Goal: Obtain resource: Download file/media

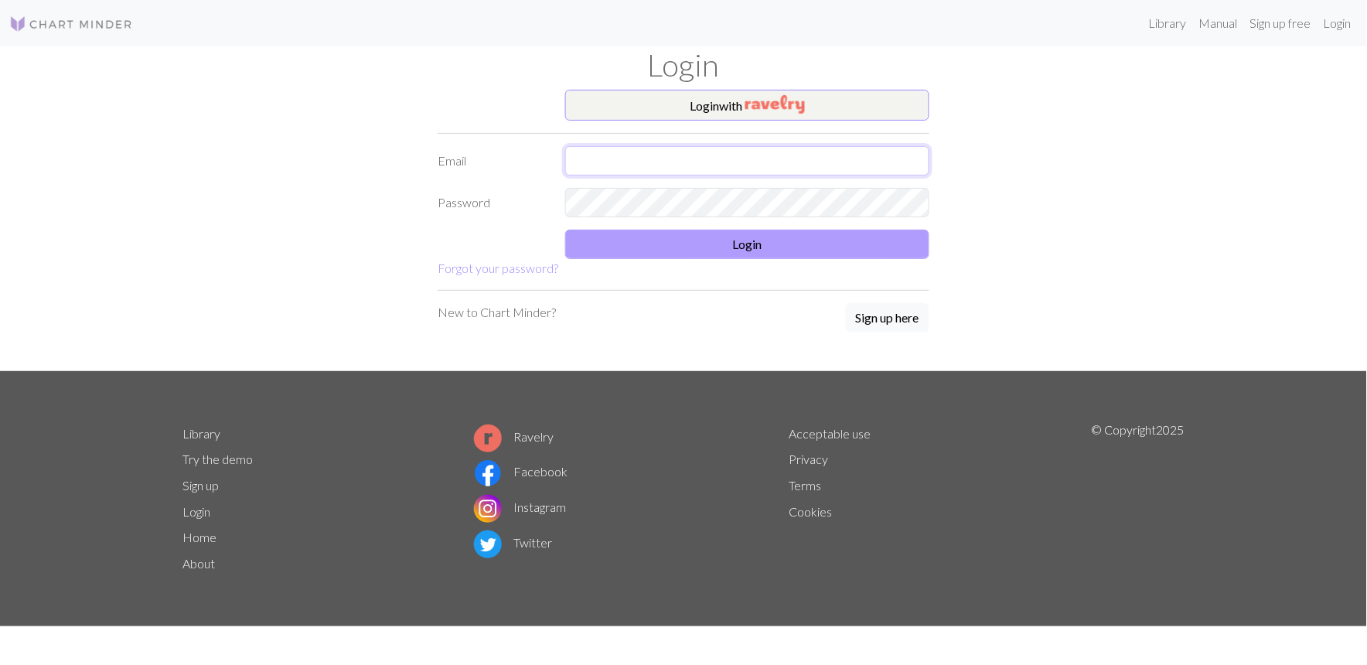
type input "[EMAIL_ADDRESS][DOMAIN_NAME]"
click at [666, 248] on button "Login" at bounding box center [747, 244] width 364 height 29
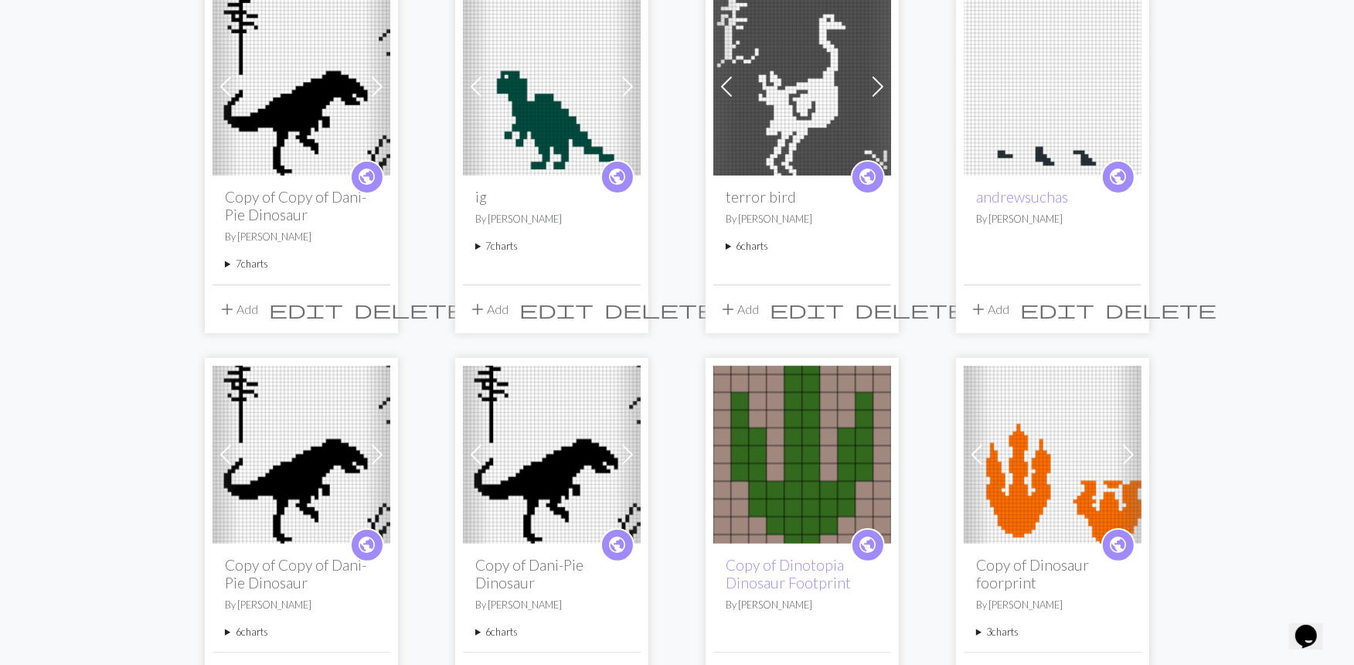
scroll to position [172, 0]
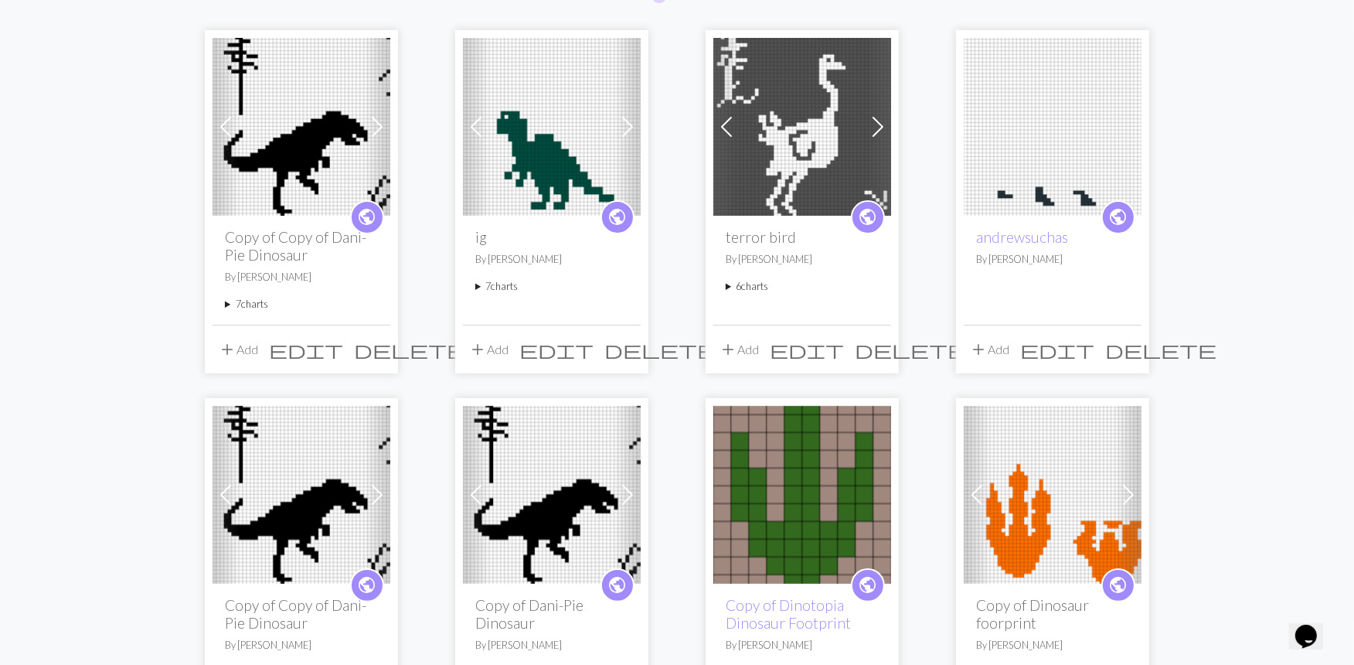
click at [1003, 250] on div "public andrewsuchas By Chris A Barlow" at bounding box center [1053, 270] width 178 height 108
click at [1102, 237] on h2 "andrewsuchas" at bounding box center [1052, 237] width 153 height 18
click at [997, 206] on img at bounding box center [1053, 127] width 178 height 178
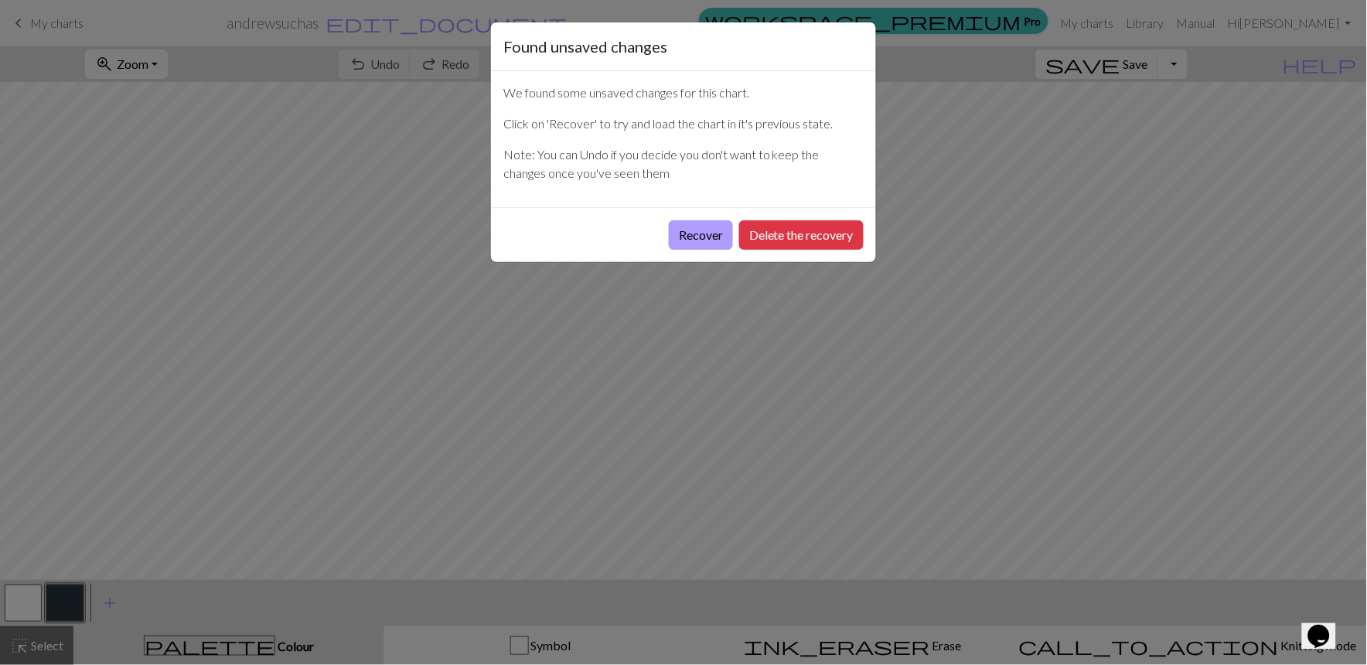
click at [673, 236] on button "Recover" at bounding box center [701, 234] width 64 height 29
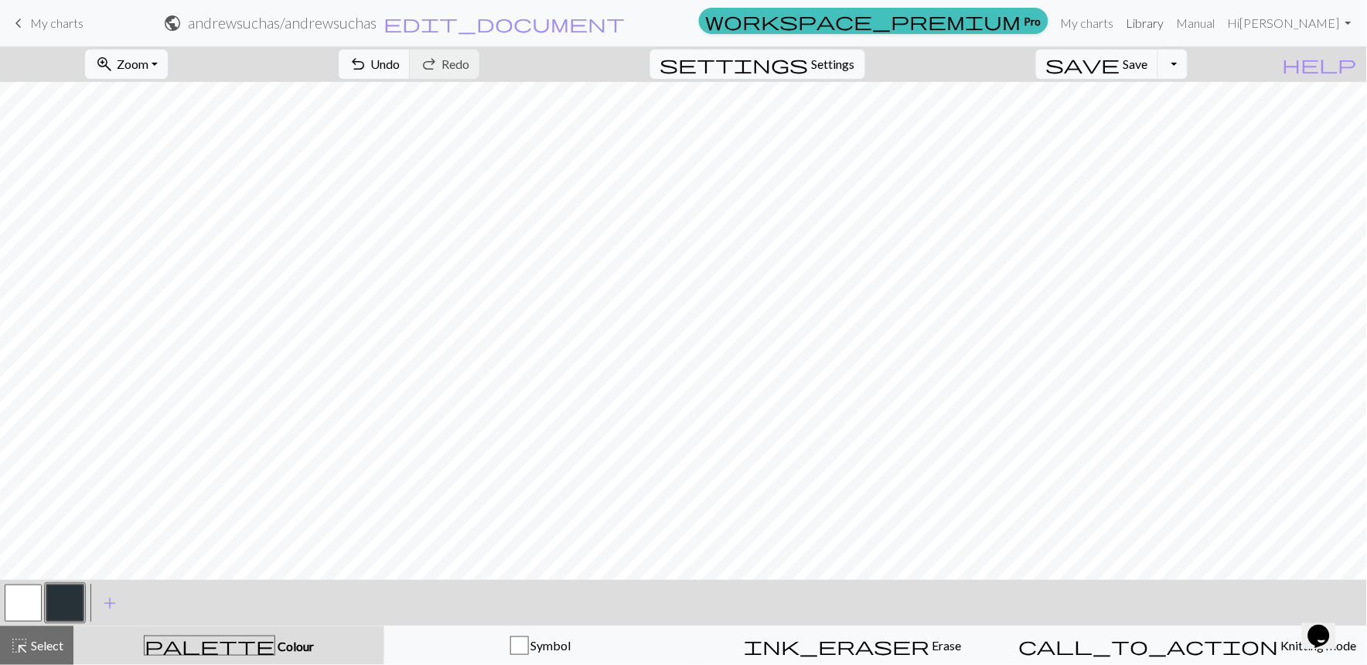
click at [1158, 19] on link "Library" at bounding box center [1145, 23] width 50 height 31
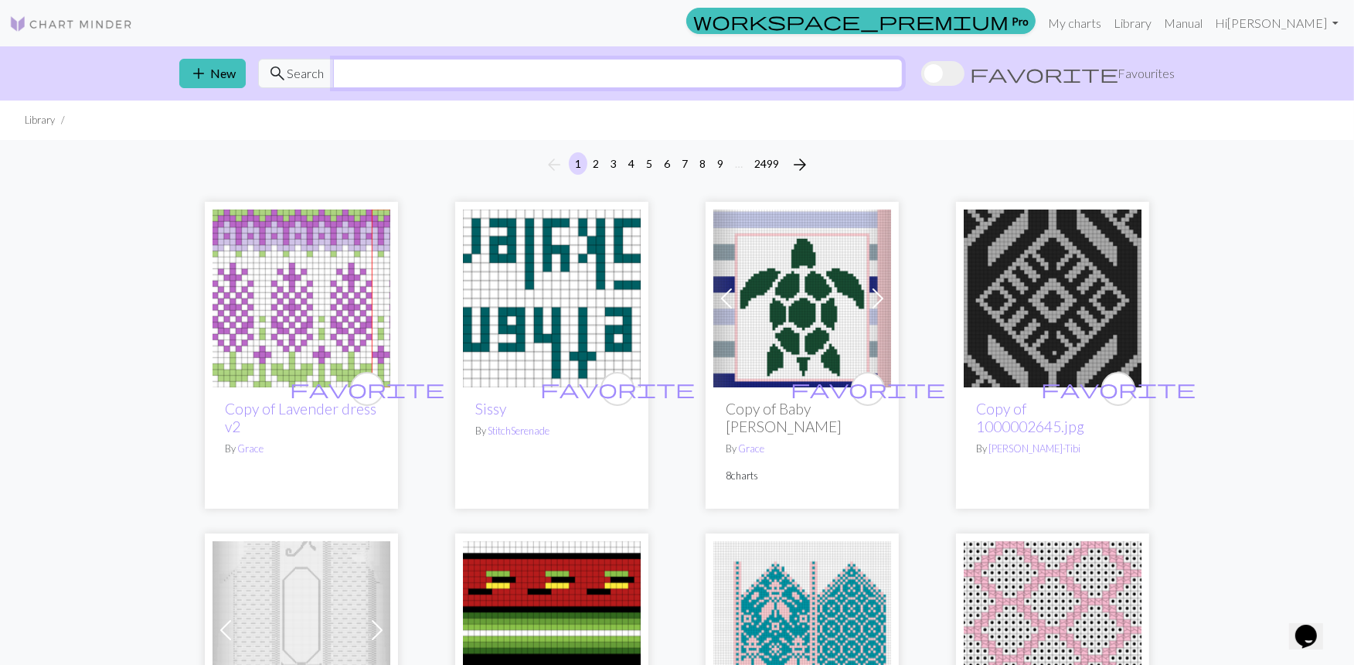
click at [387, 77] on input "text" at bounding box center [618, 73] width 570 height 29
type input "dinosaur"
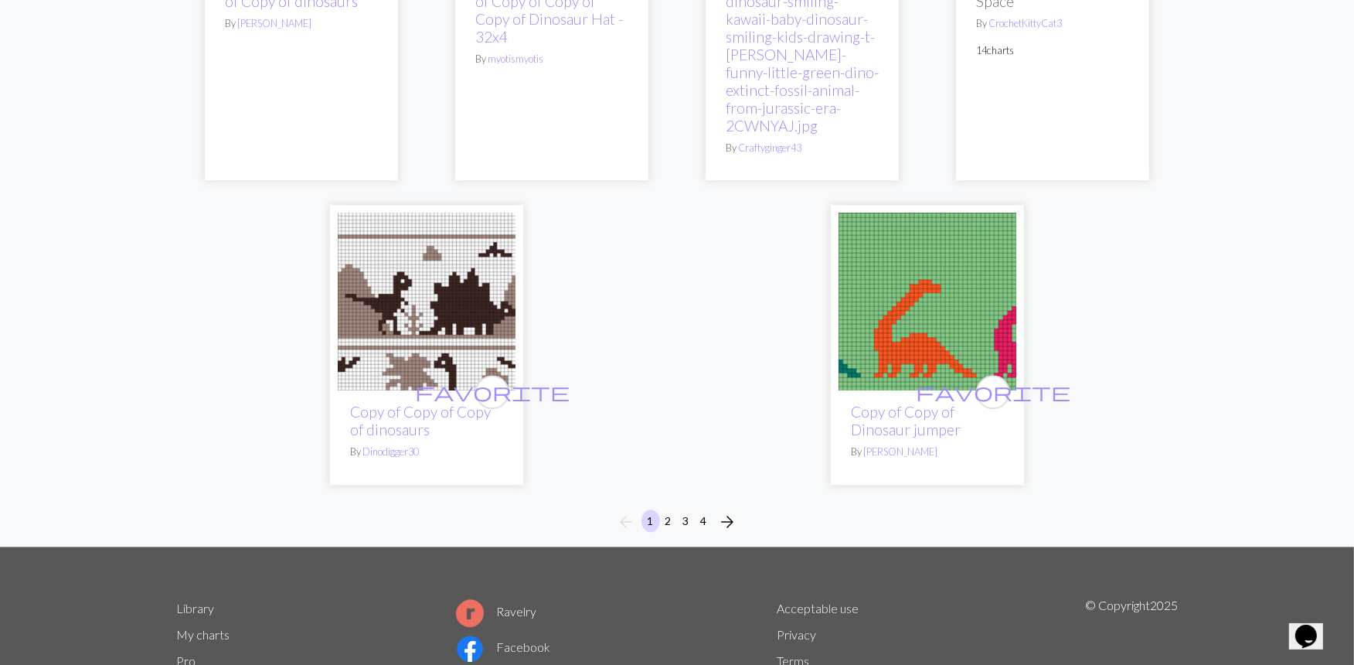
scroll to position [4294, 0]
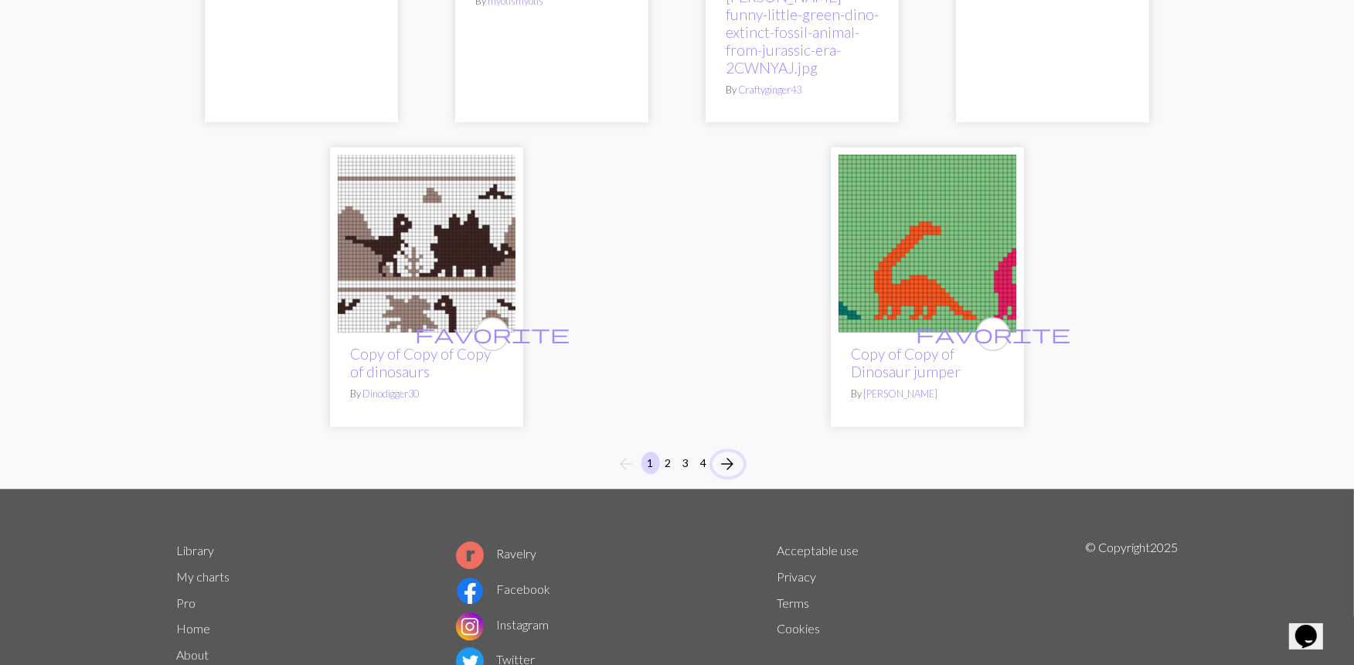
click at [728, 453] on span "arrow_forward" at bounding box center [728, 464] width 19 height 22
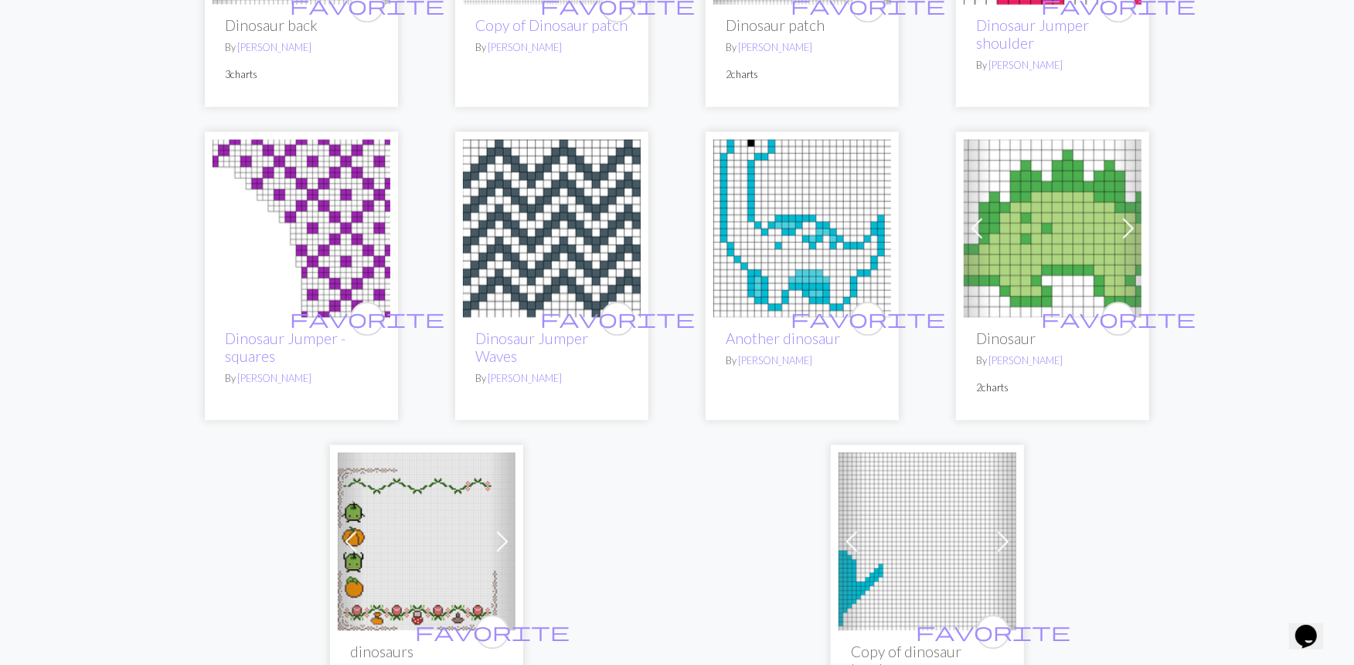
scroll to position [3951, 0]
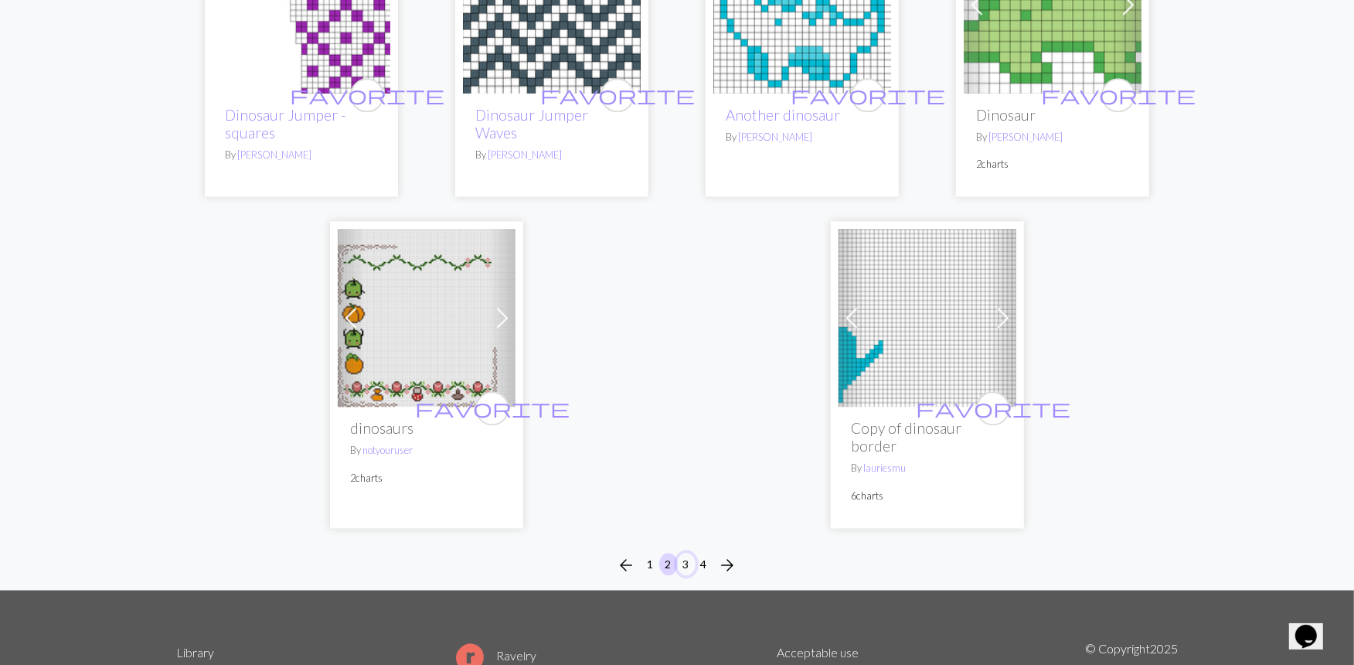
click at [686, 553] on button "3" at bounding box center [686, 564] width 19 height 22
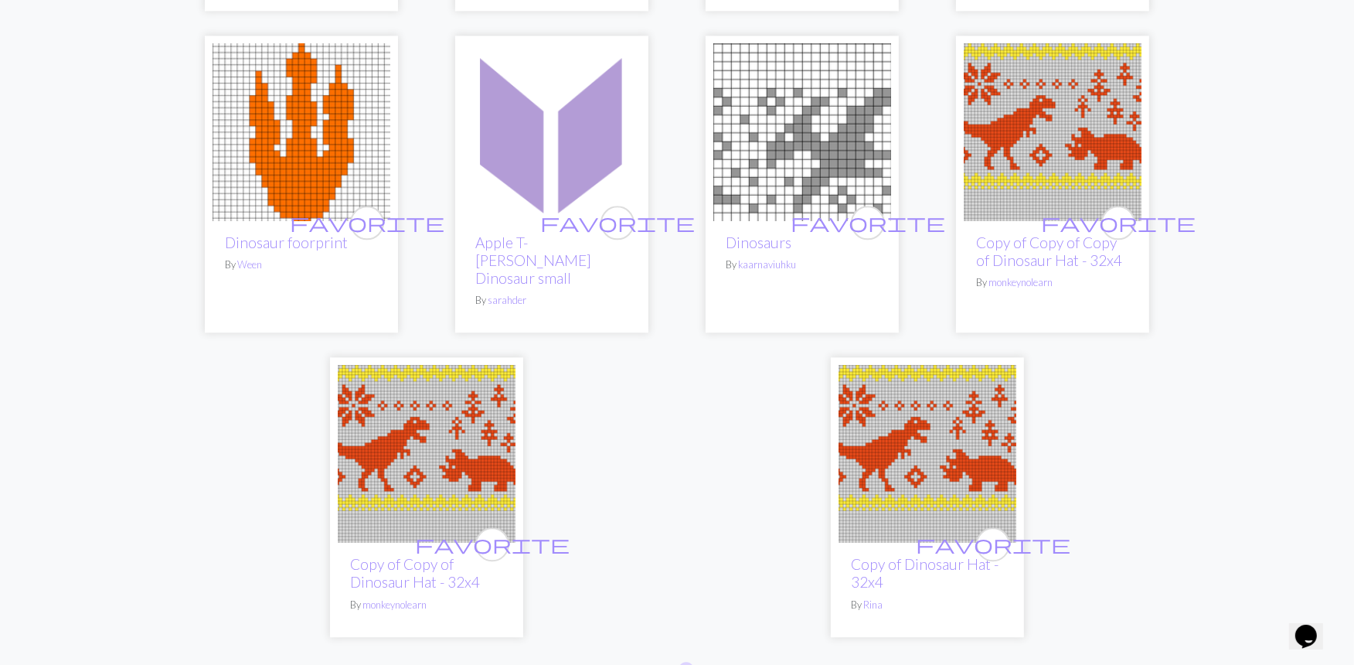
scroll to position [3951, 0]
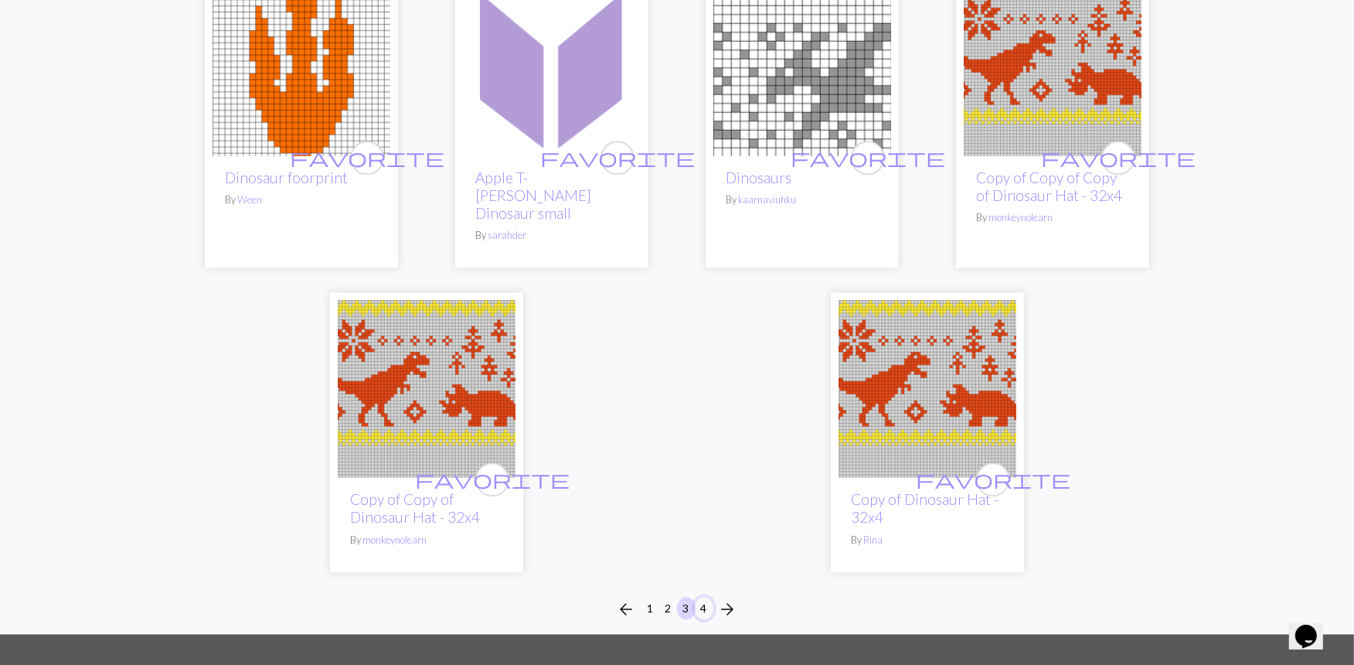
click at [702, 597] on button "4" at bounding box center [704, 608] width 19 height 22
click at [707, 597] on button "4" at bounding box center [704, 608] width 19 height 22
click at [720, 598] on span "arrow_forward" at bounding box center [728, 609] width 19 height 22
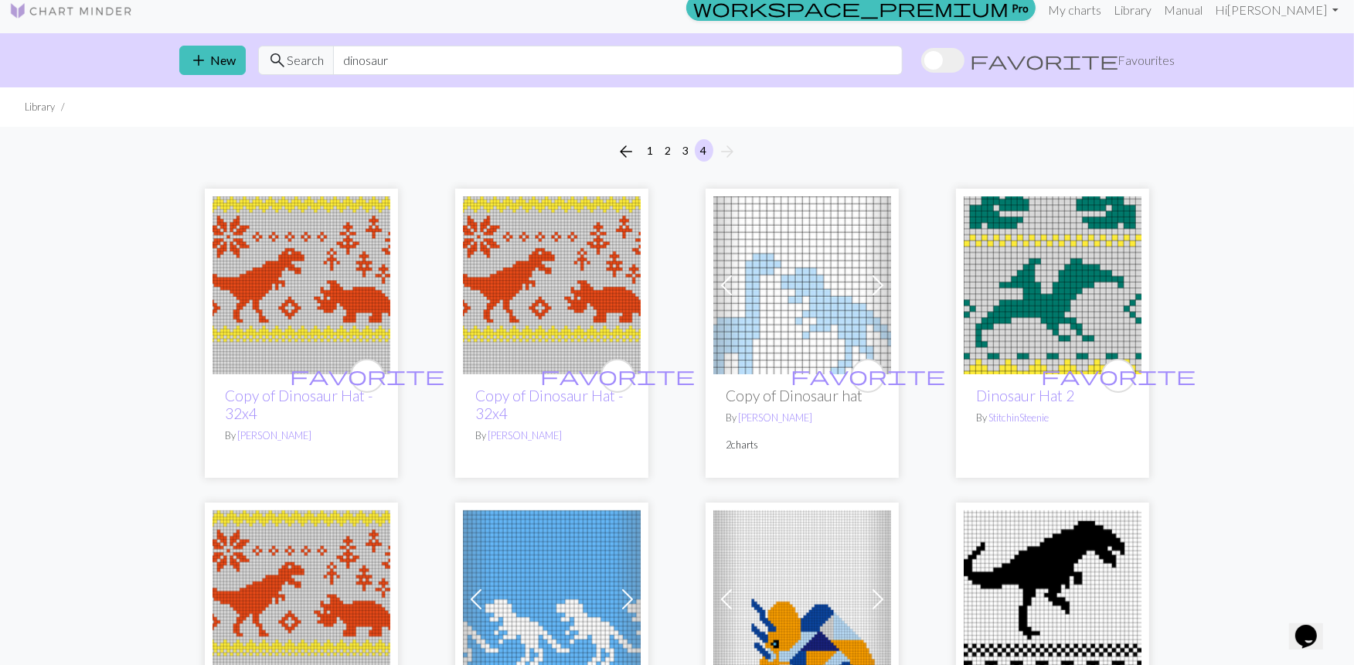
scroll to position [12, 0]
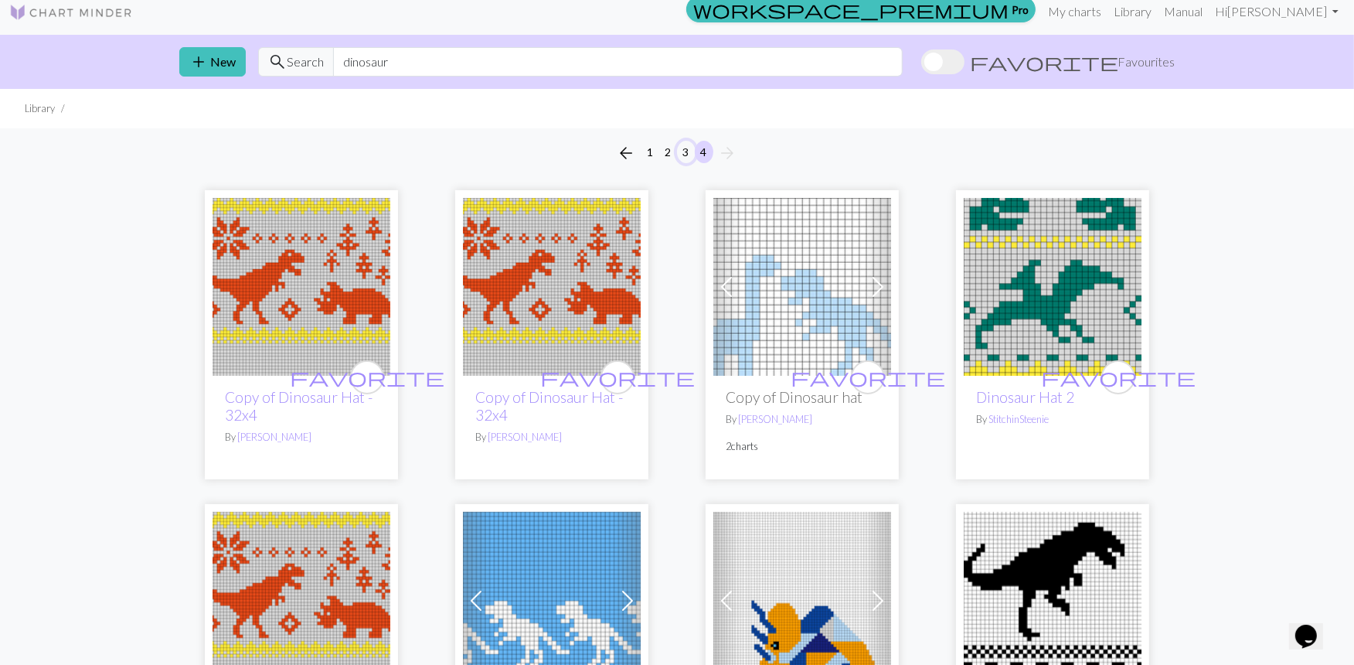
click at [684, 152] on button "3" at bounding box center [686, 152] width 19 height 22
click at [683, 150] on button "3" at bounding box center [686, 152] width 19 height 22
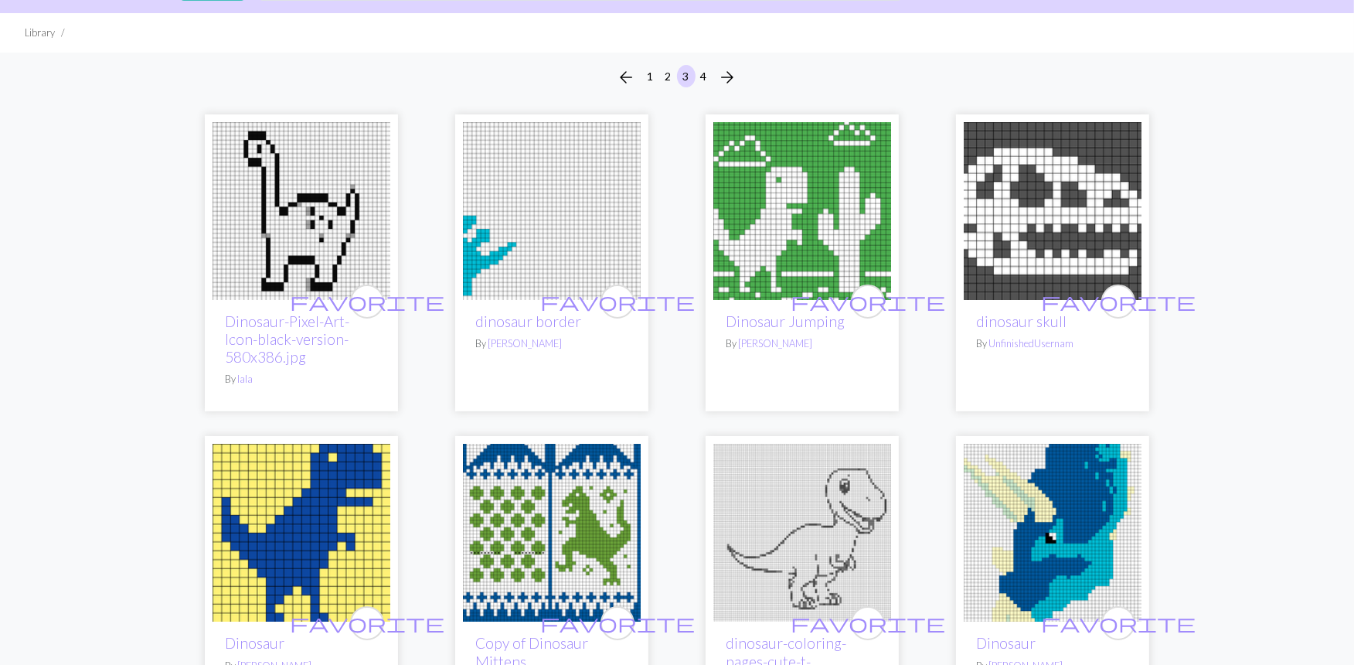
scroll to position [86, 0]
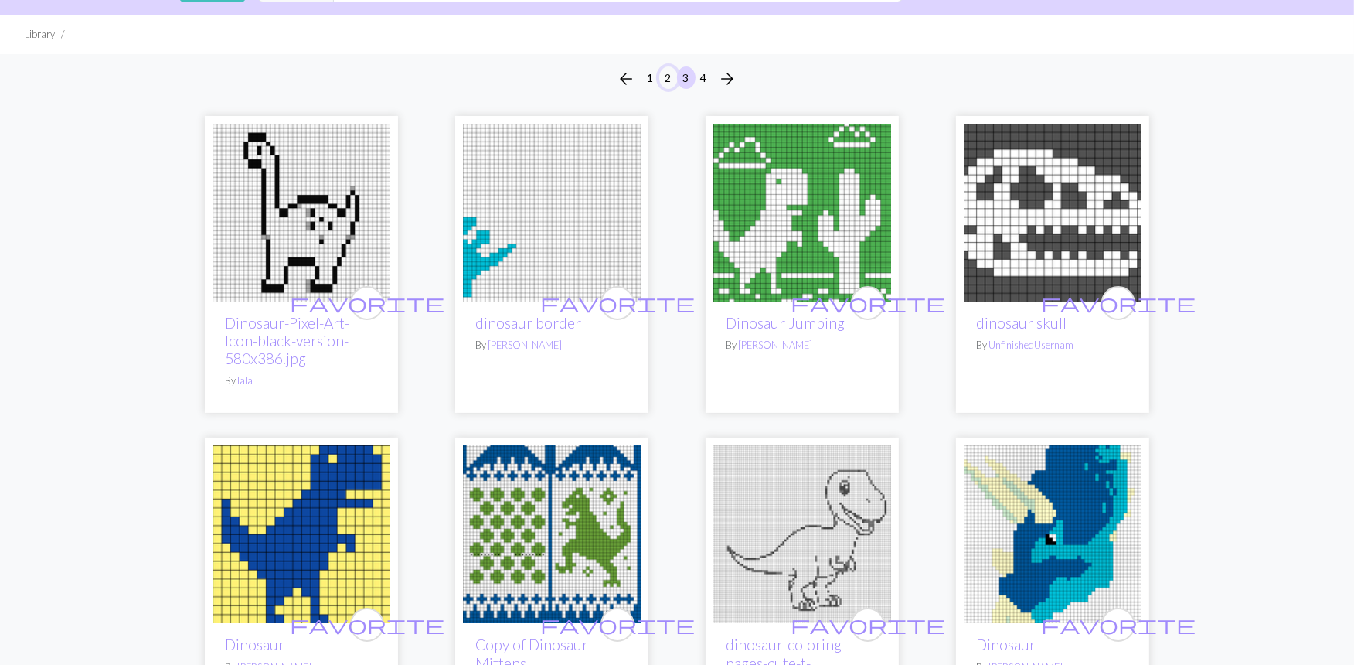
click at [666, 80] on button "2" at bounding box center [668, 77] width 19 height 22
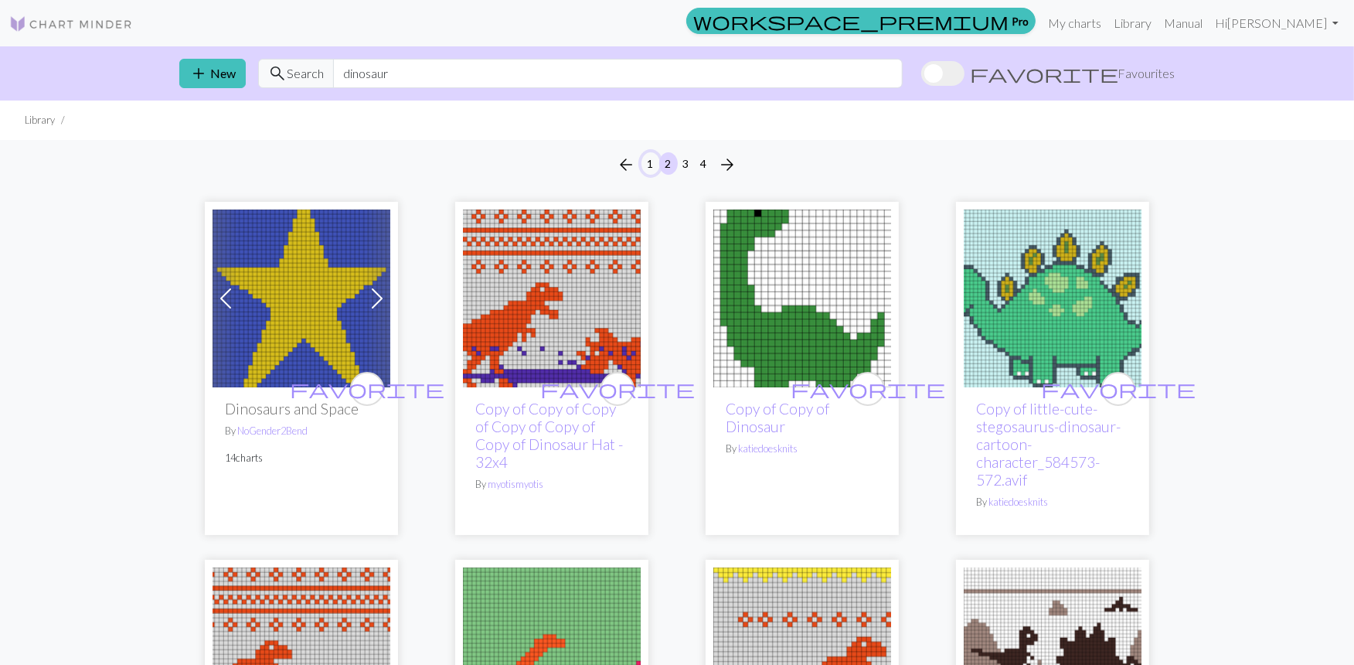
click at [649, 163] on button "1" at bounding box center [651, 163] width 19 height 22
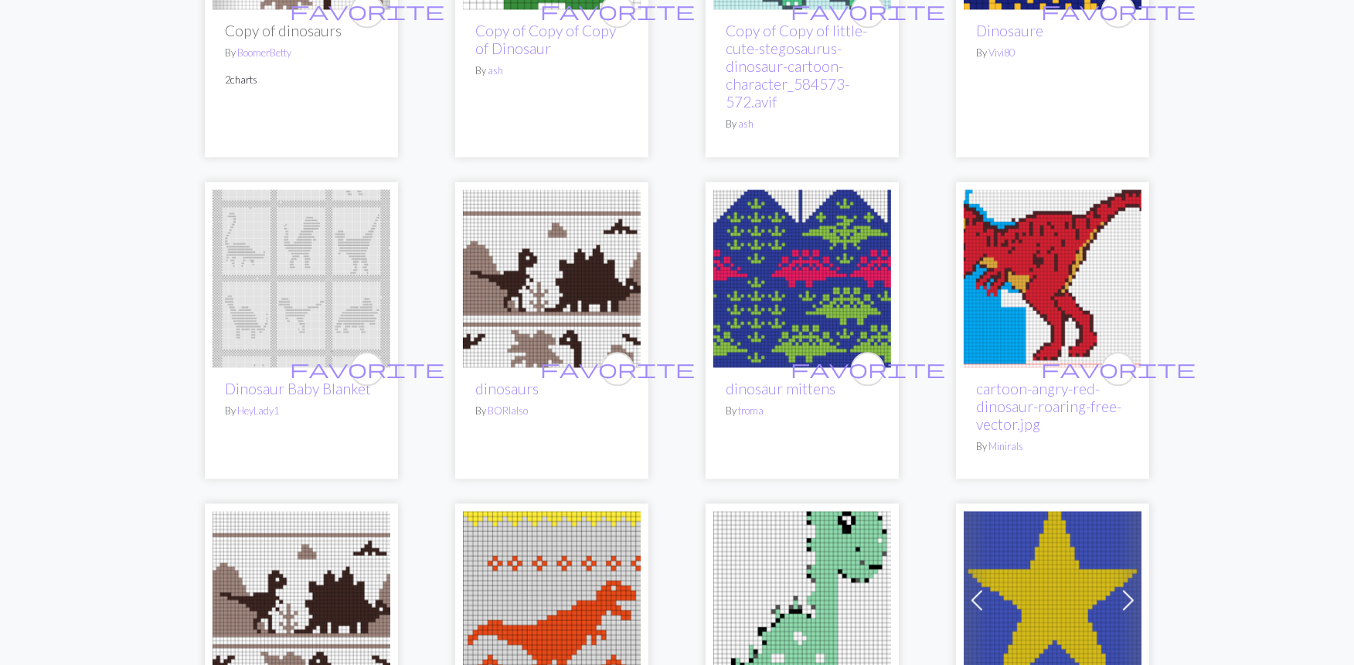
scroll to position [3521, 0]
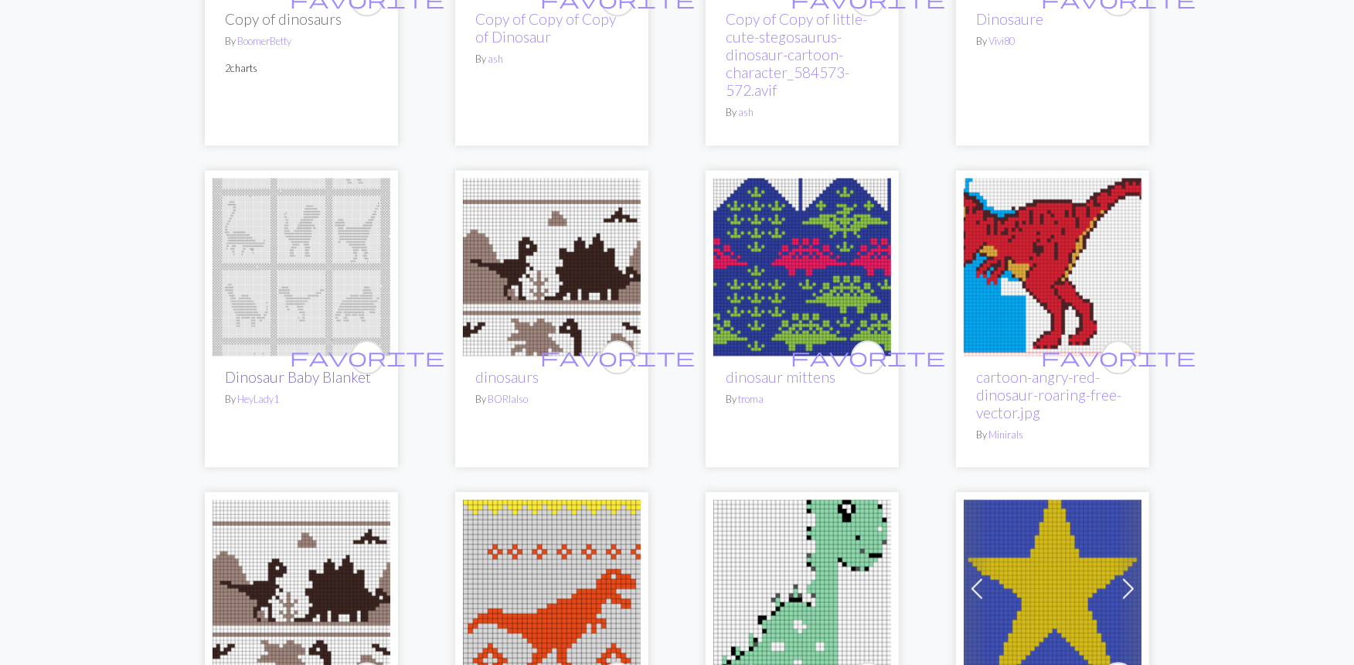
click at [295, 368] on link "Dinosaur Baby Blanket" at bounding box center [298, 377] width 146 height 18
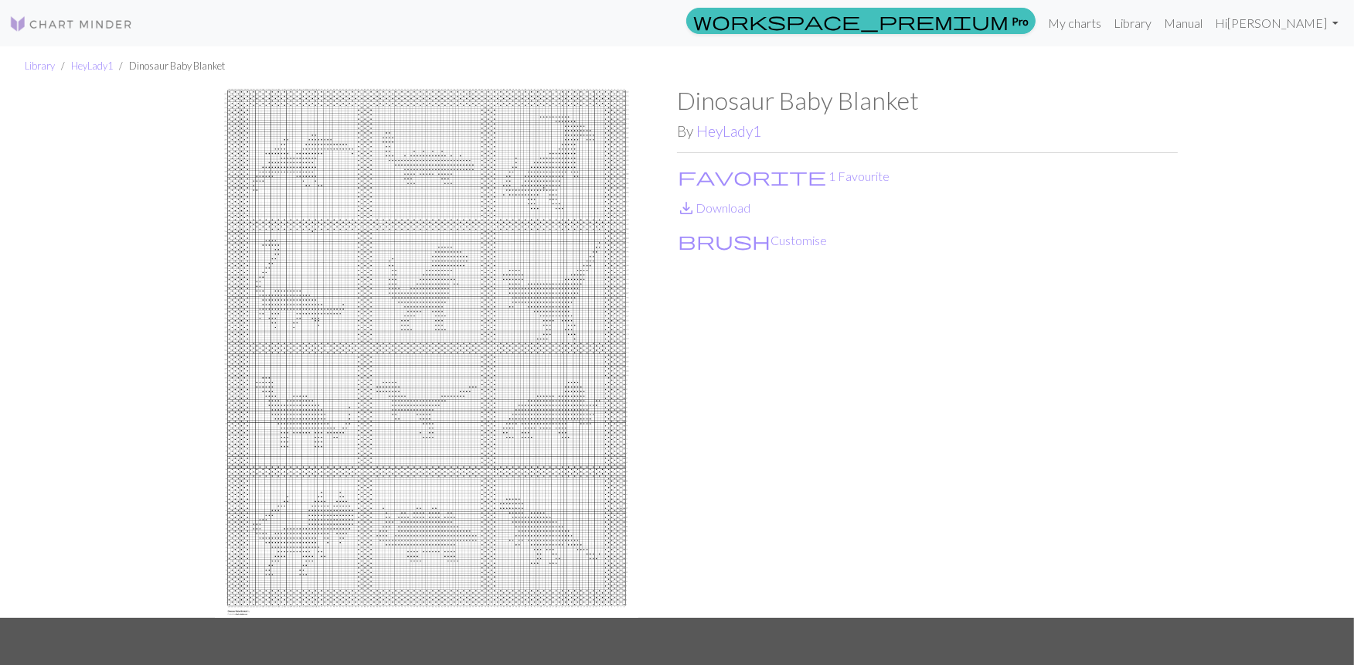
click at [428, 309] on img at bounding box center [426, 352] width 501 height 532
click at [724, 240] on button "brush Customise" at bounding box center [752, 240] width 151 height 20
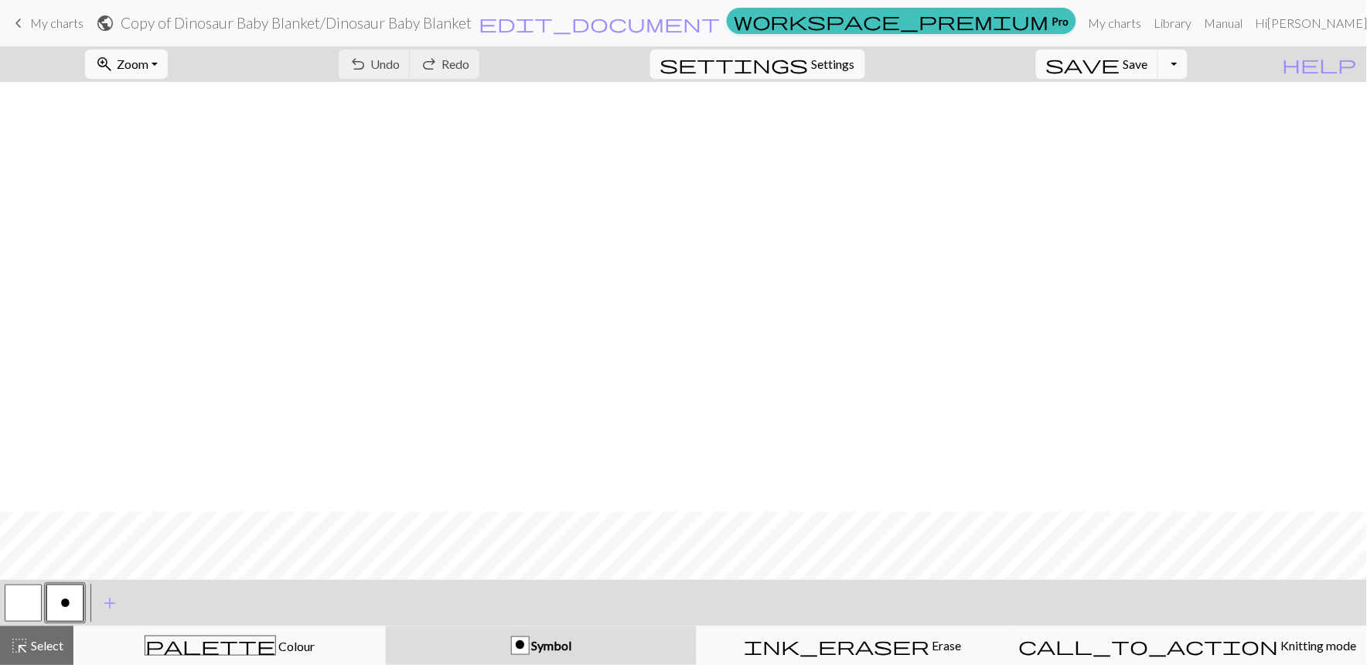
scroll to position [1031, 0]
click at [1187, 66] on button "Toggle Dropdown" at bounding box center [1172, 63] width 29 height 29
click at [1135, 125] on button "save_alt Download" at bounding box center [1059, 123] width 255 height 25
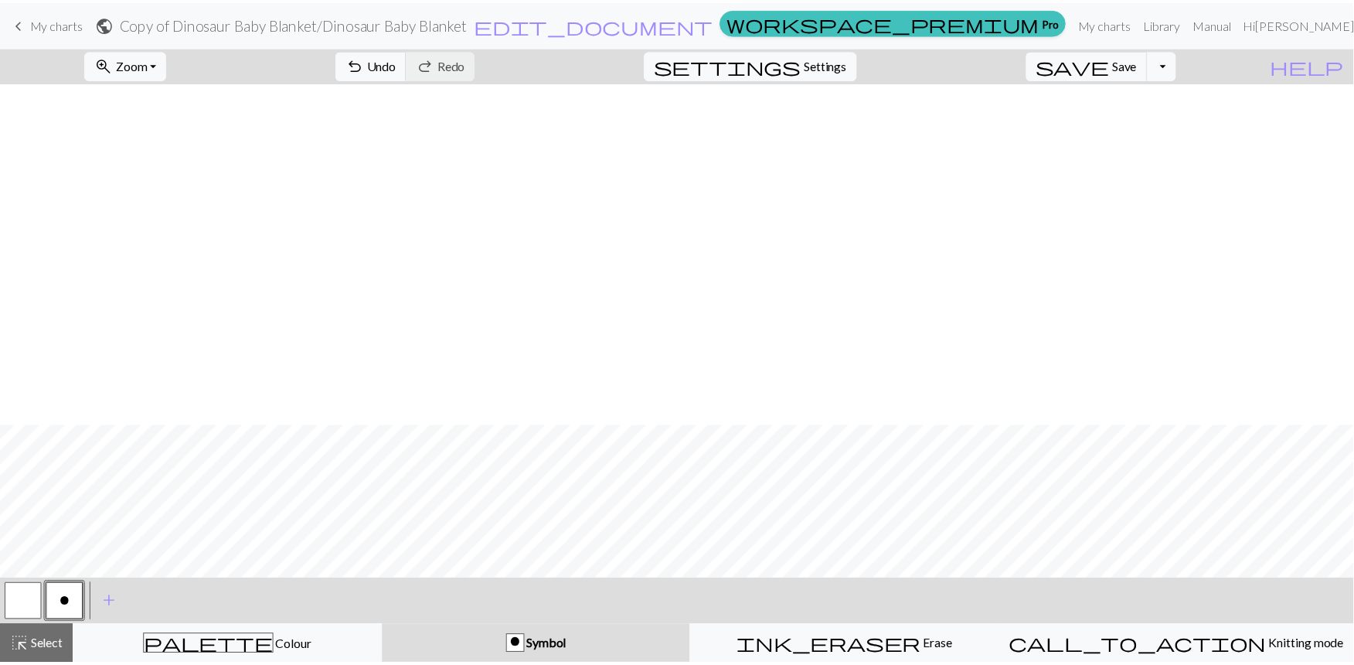
scroll to position [1374, 0]
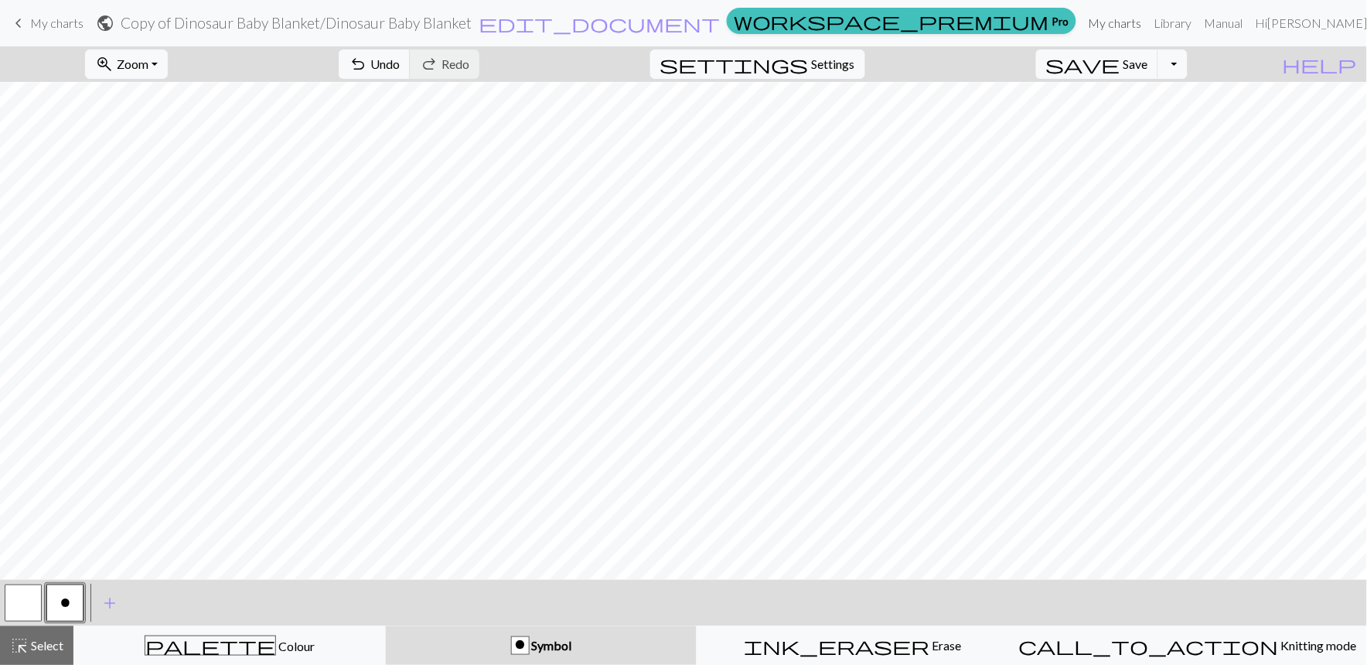
click at [1116, 22] on link "My charts" at bounding box center [1115, 23] width 66 height 31
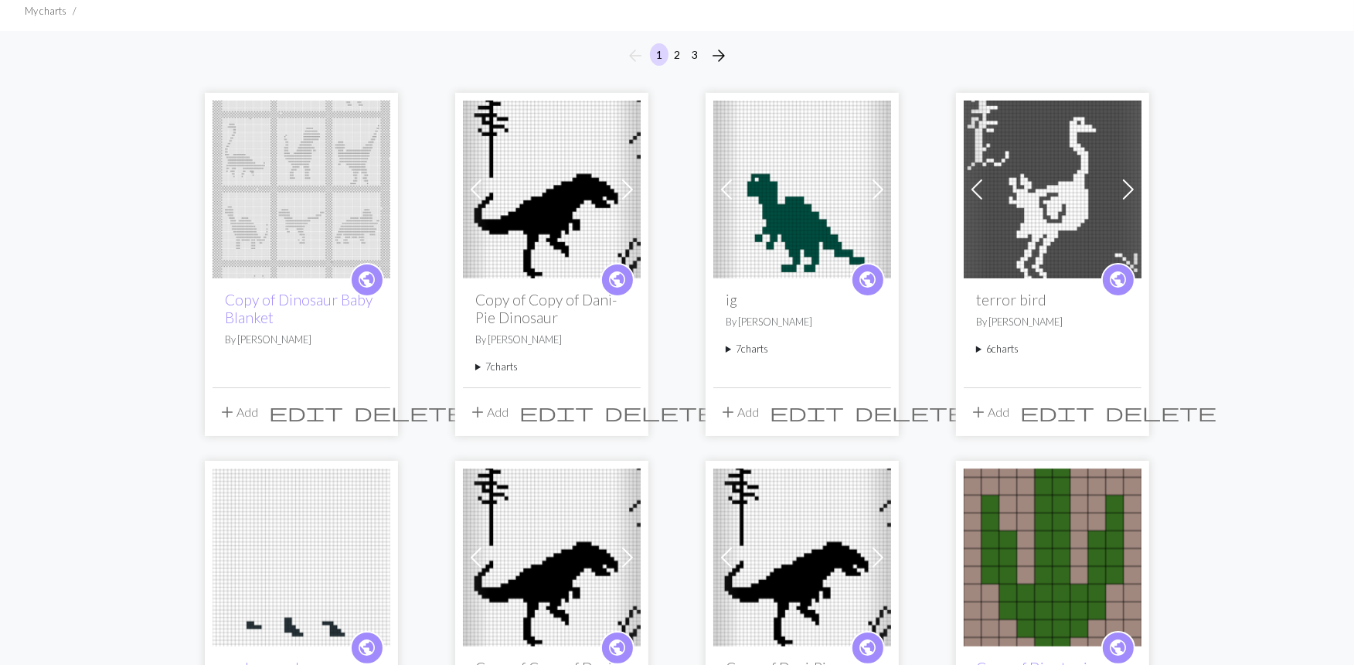
scroll to position [86, 0]
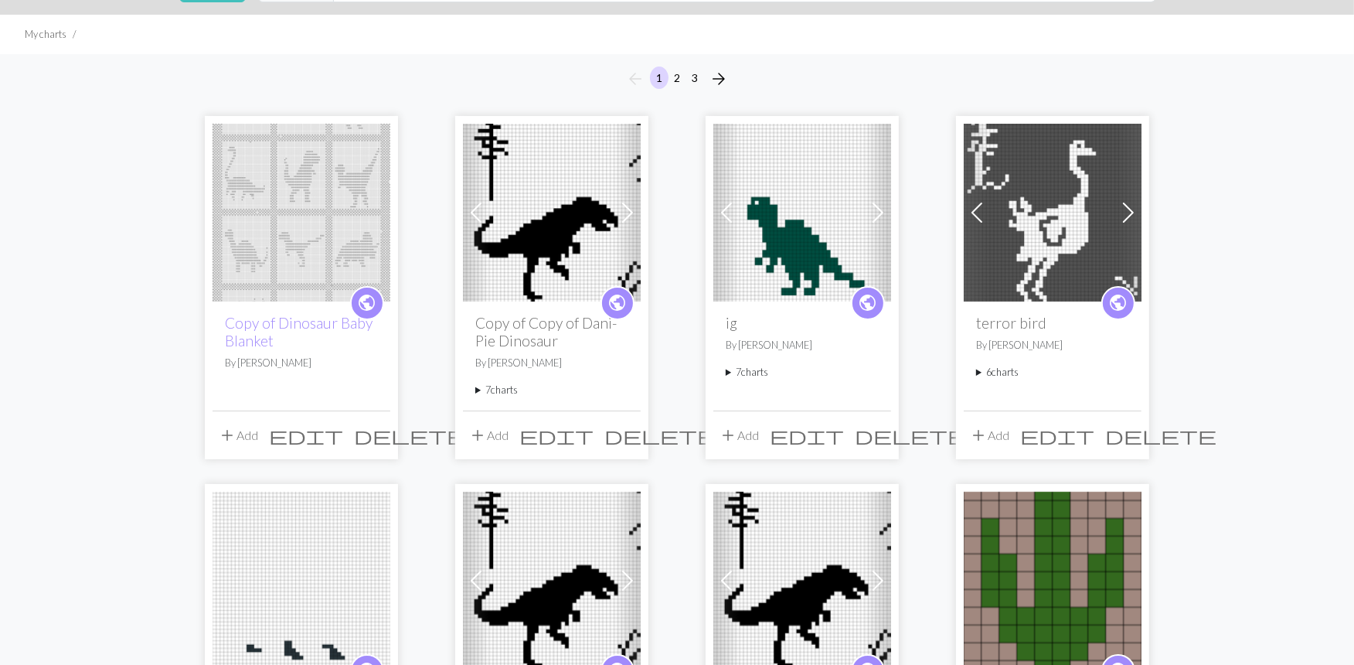
click at [1014, 371] on summary "6 charts" at bounding box center [1052, 372] width 153 height 15
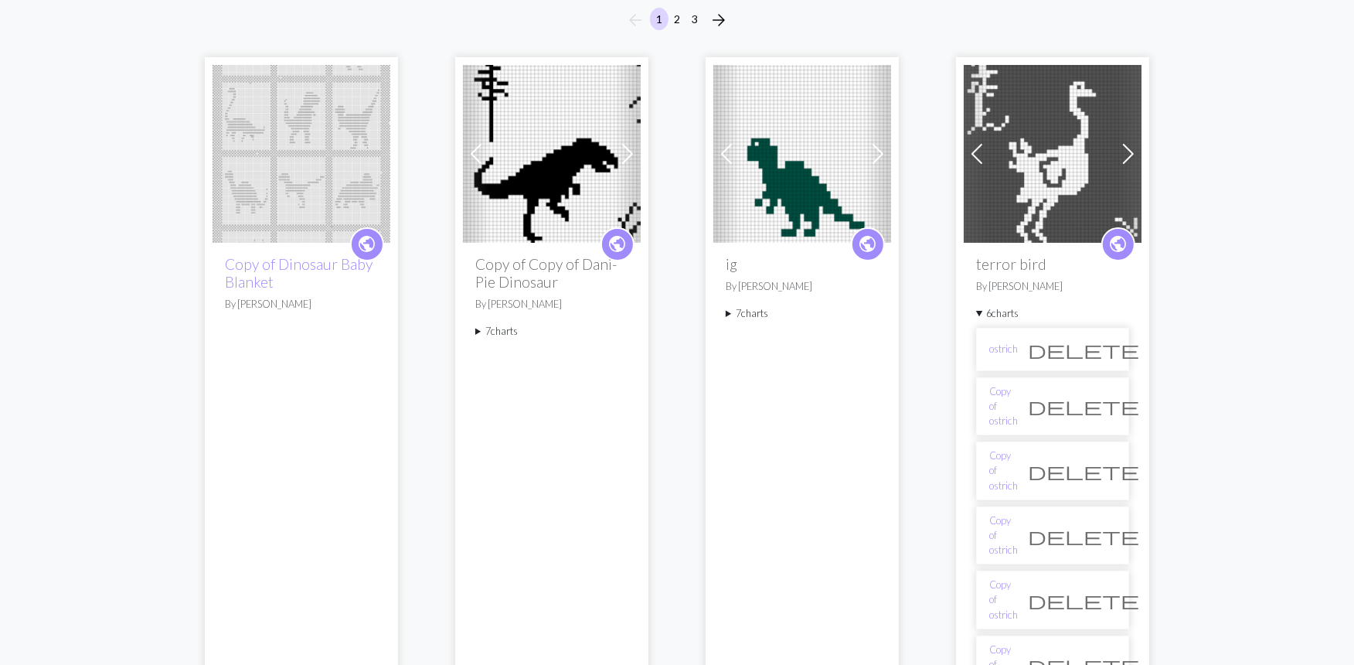
scroll to position [343, 0]
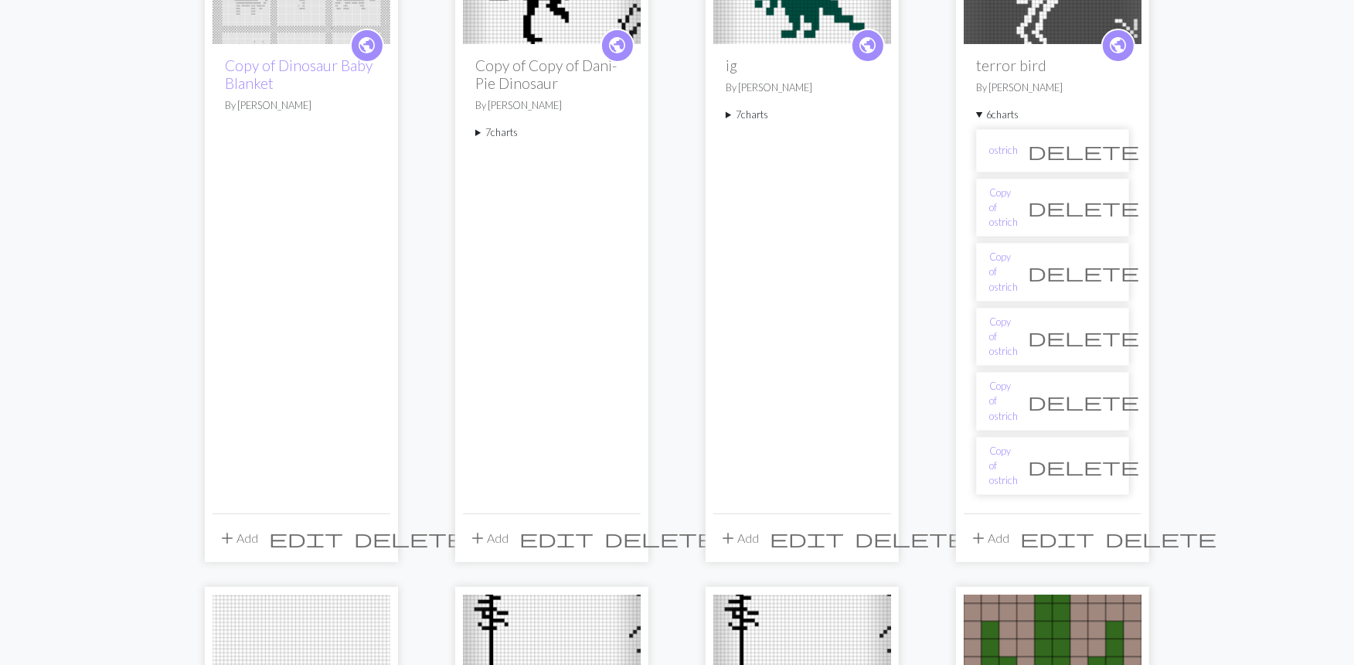
click at [1001, 162] on li "ostrich delete" at bounding box center [1052, 150] width 153 height 43
click at [1000, 152] on link "ostrich" at bounding box center [1004, 150] width 29 height 15
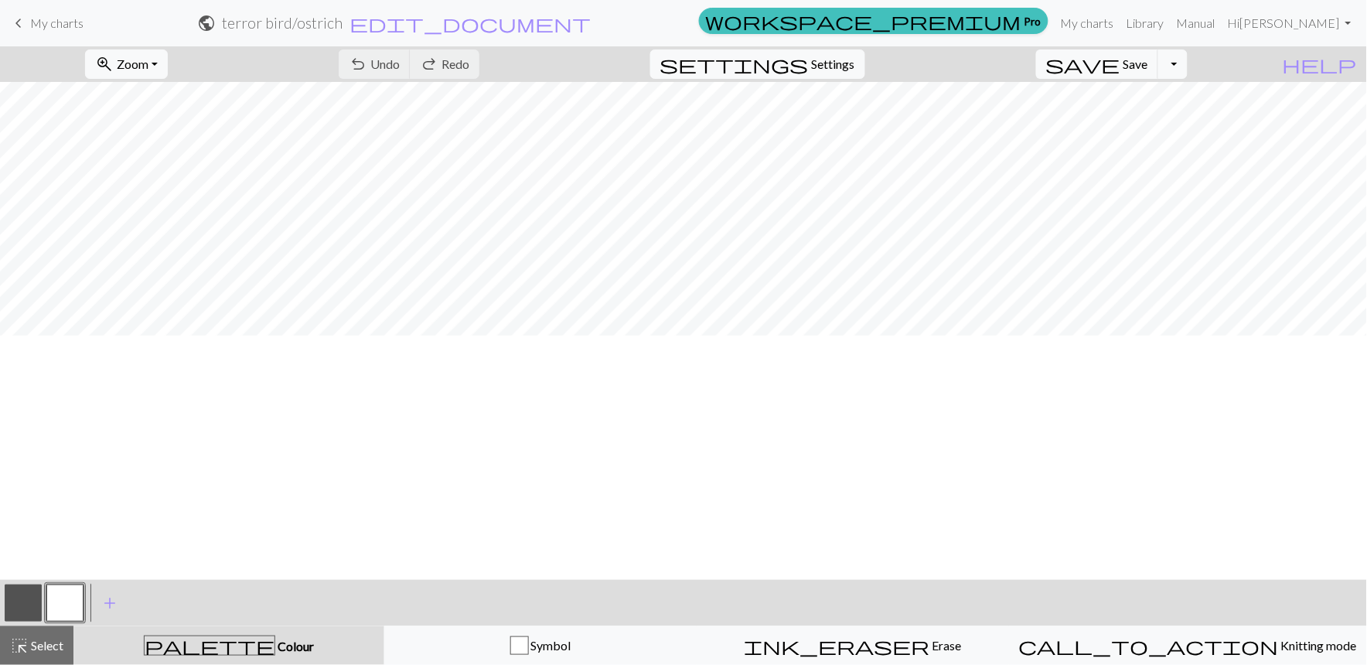
scroll to position [224, 0]
click at [724, 88] on div "zoom_in Zoom Zoom Fit all Fit width Fit height 50% 100% 150% 200% undo Undo Und…" at bounding box center [683, 355] width 1367 height 618
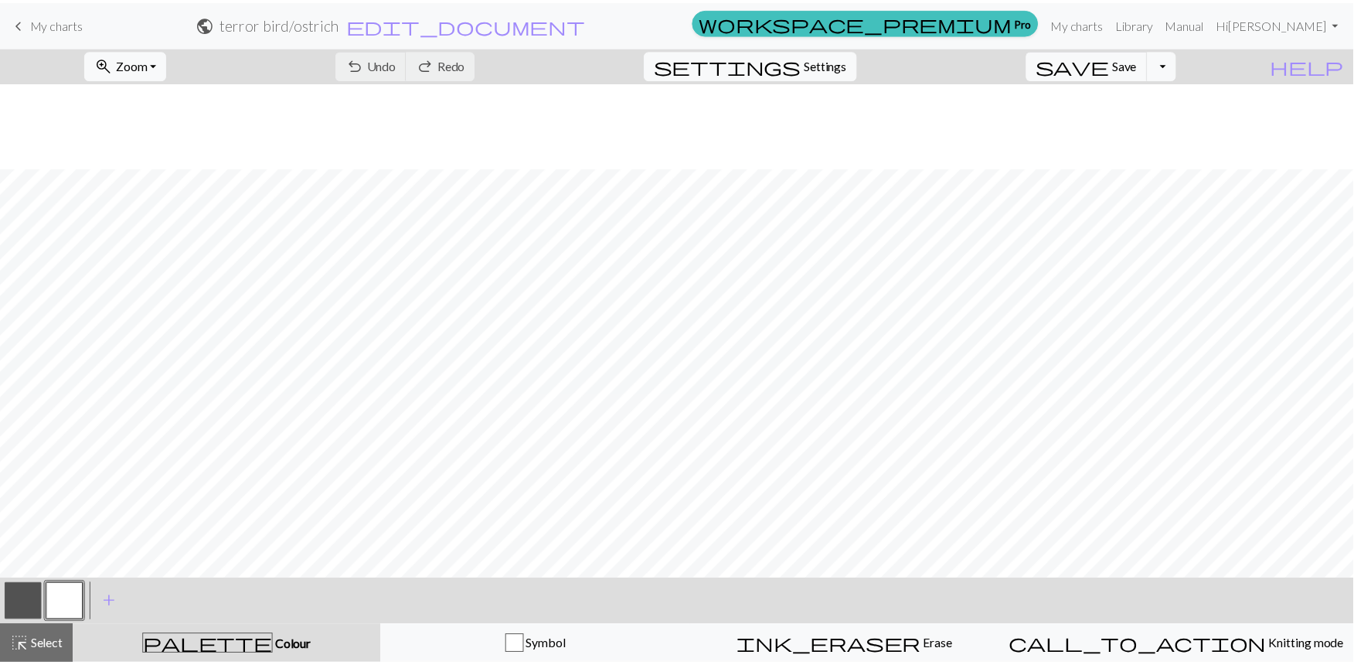
scroll to position [86, 0]
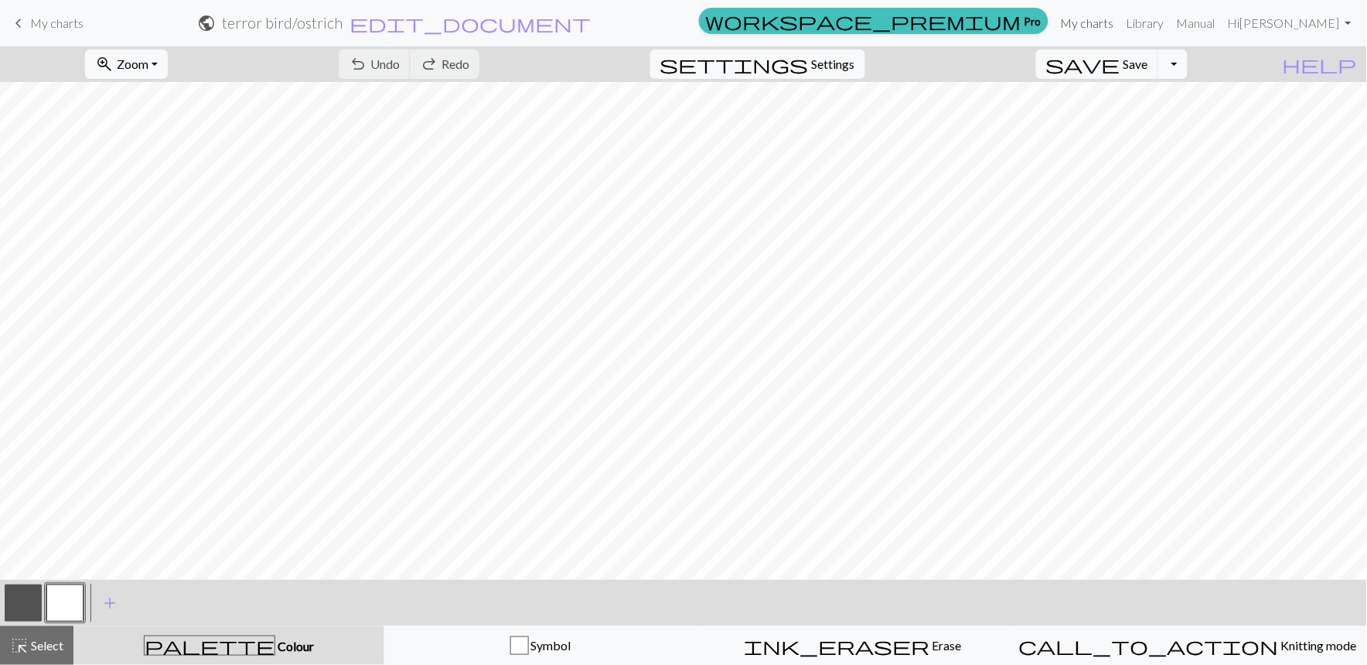
click at [1099, 23] on link "My charts" at bounding box center [1087, 23] width 66 height 31
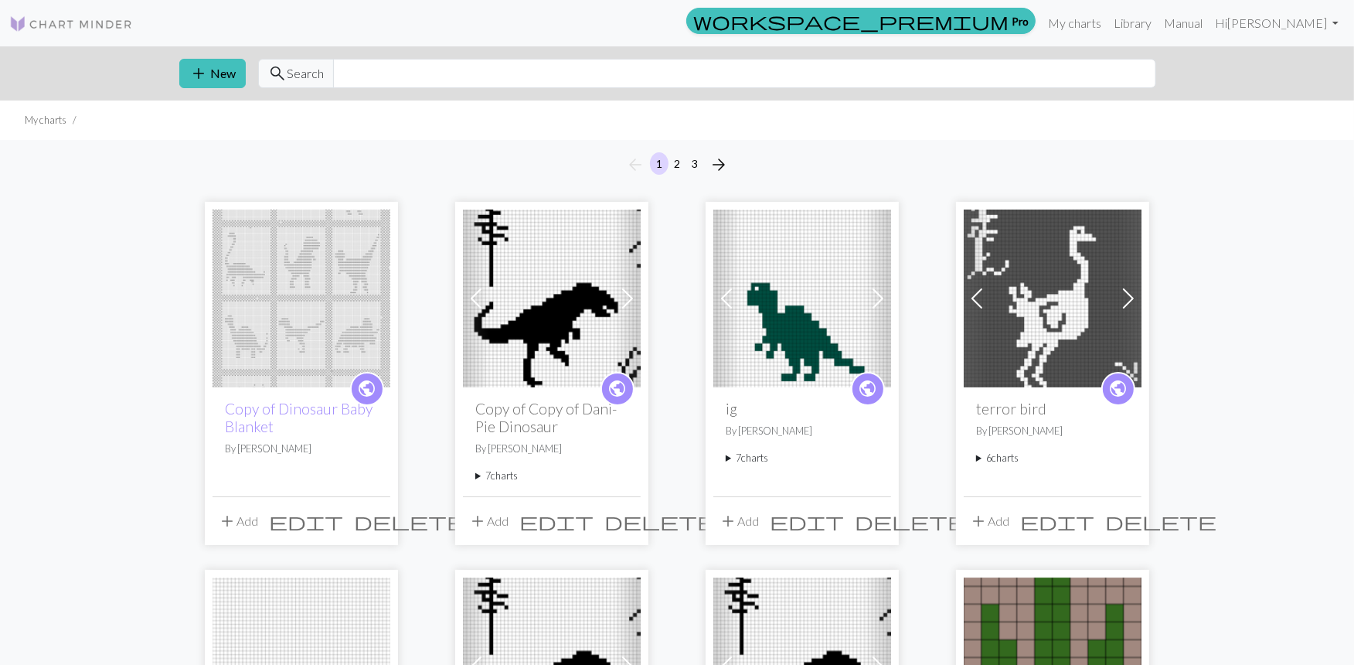
click at [0, 193] on html "This website uses cookies to ensure you get the best experience on our website.…" at bounding box center [677, 332] width 1354 height 665
